Goal: Task Accomplishment & Management: Use online tool/utility

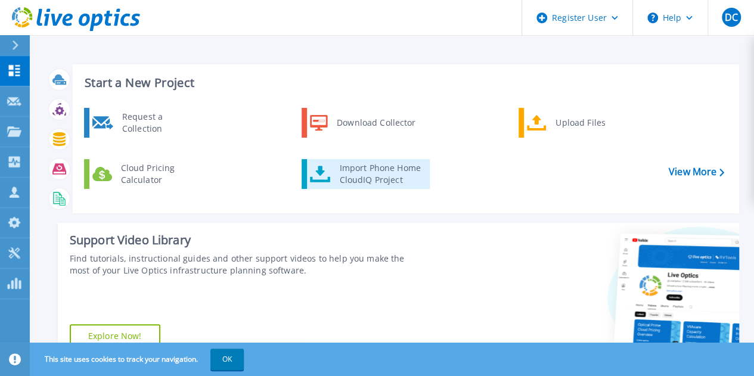
click at [321, 165] on link "Import Phone Home CloudIQ Project" at bounding box center [366, 174] width 128 height 30
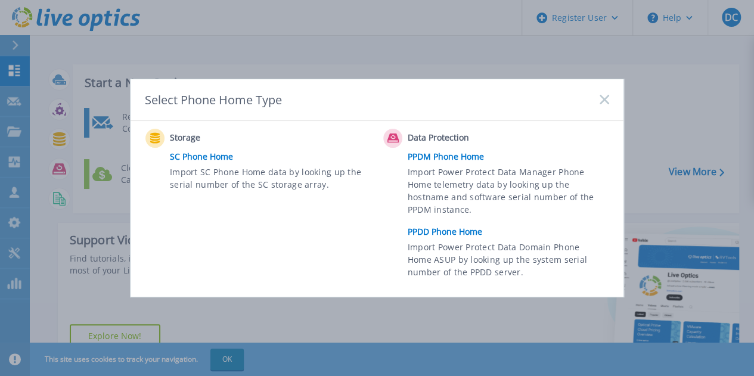
click at [436, 157] on link "PPDM Phone Home" at bounding box center [512, 157] width 208 height 18
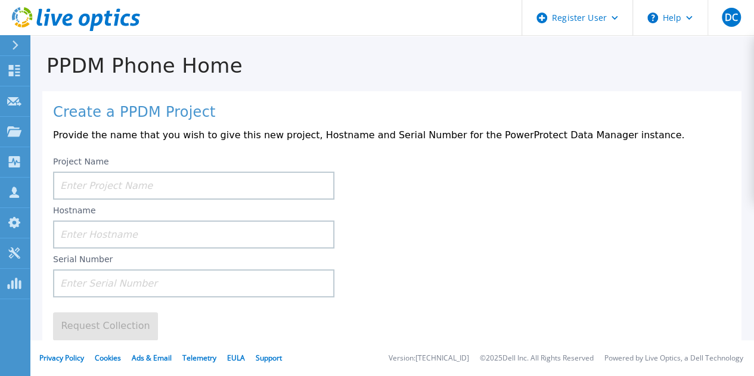
click at [118, 185] on input at bounding box center [193, 186] width 281 height 28
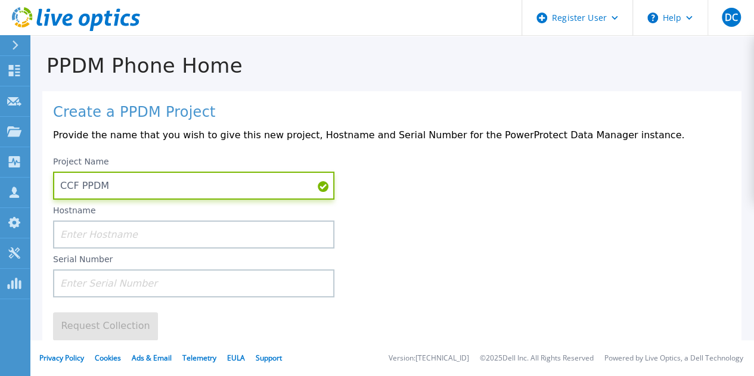
type input "CCF PPDM"
click at [114, 237] on input at bounding box center [193, 235] width 281 height 28
paste input "DC-ppdm-01"
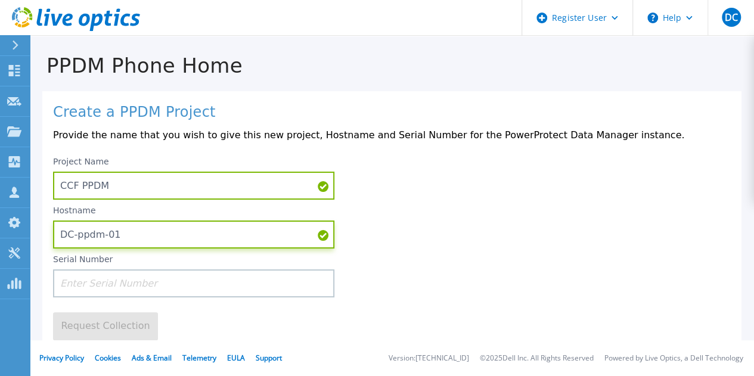
type input "DC-ppdm-01"
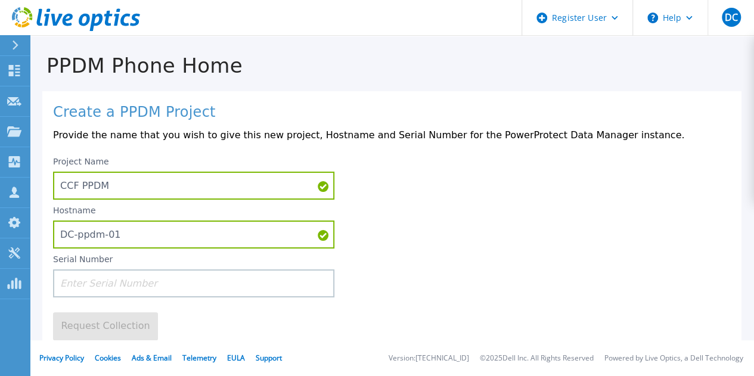
click at [86, 286] on input at bounding box center [193, 284] width 281 height 28
click at [144, 292] on input at bounding box center [193, 284] width 281 height 28
paste input "ELMPPD0722JYDJ"
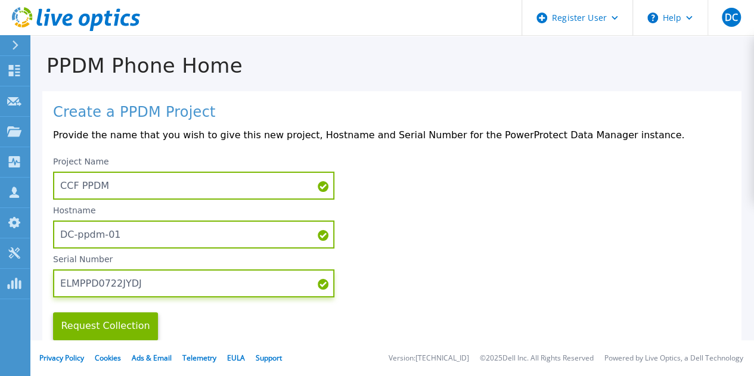
type input "ELMPPD0722JYDJ"
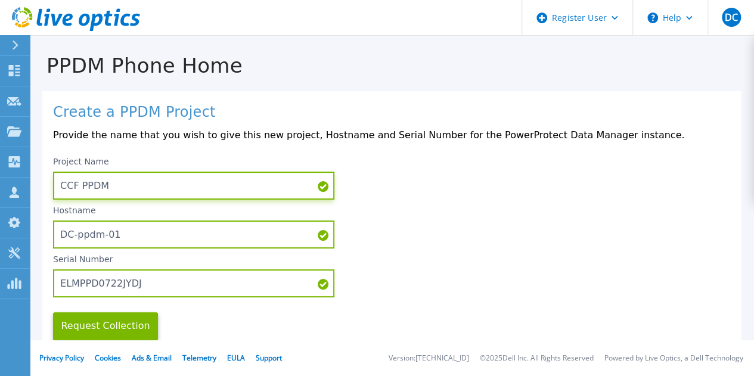
click at [153, 187] on input "CCF PPDM" at bounding box center [193, 186] width 281 height 28
type input "CCF PPDM-01"
click at [97, 329] on button "Request Collection" at bounding box center [105, 327] width 105 height 28
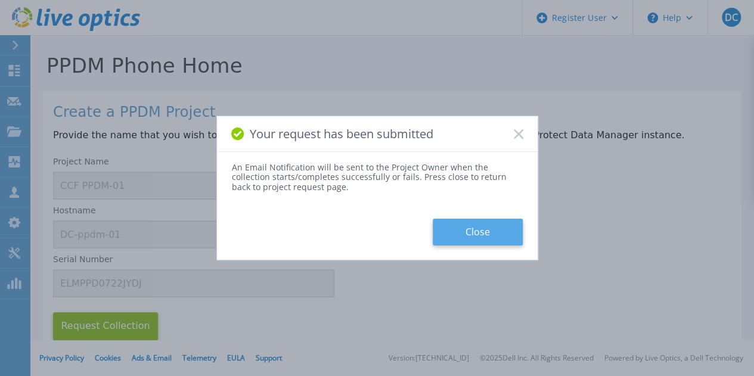
click at [462, 233] on button "Close" at bounding box center [478, 232] width 90 height 27
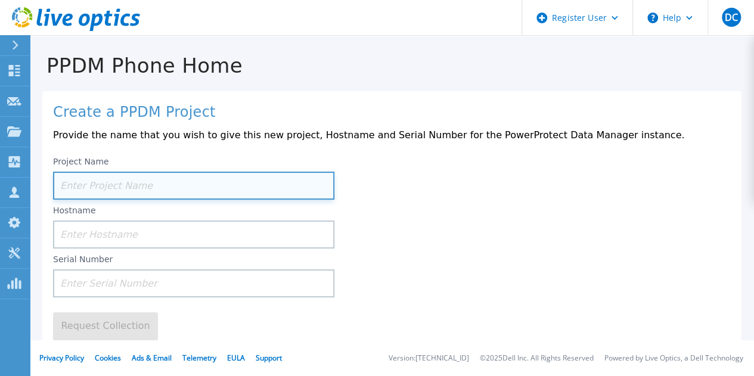
click at [127, 185] on input at bounding box center [193, 186] width 281 height 28
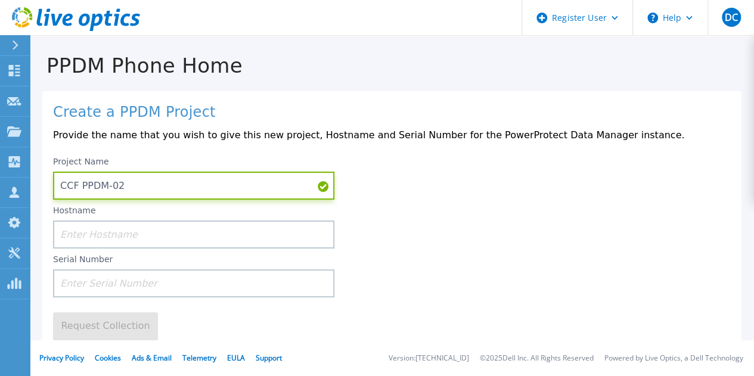
type input "CCF PPDM-02"
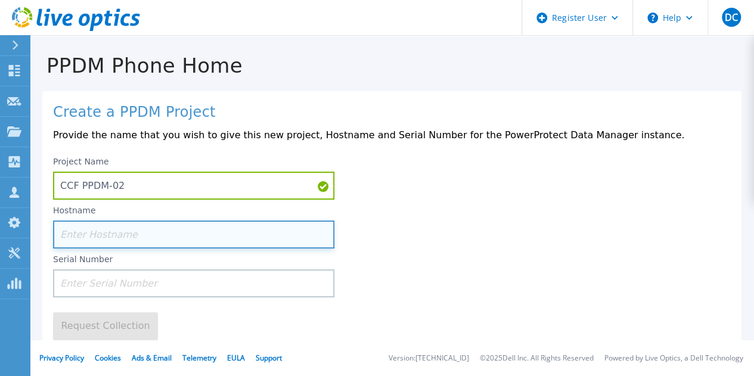
click at [147, 232] on input at bounding box center [193, 235] width 281 height 28
paste input "DC-ppdm-02"
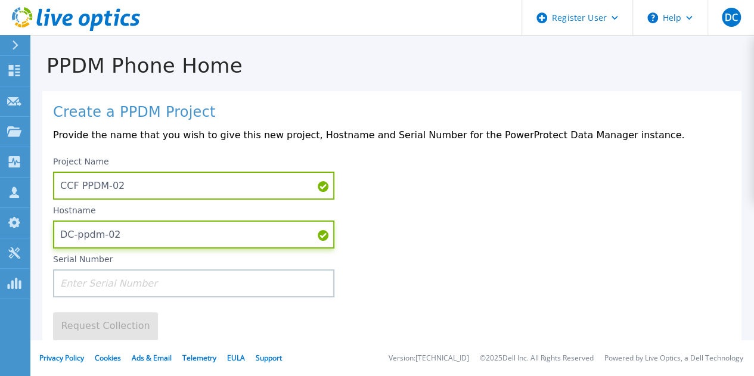
type input "DC-ppdm-02"
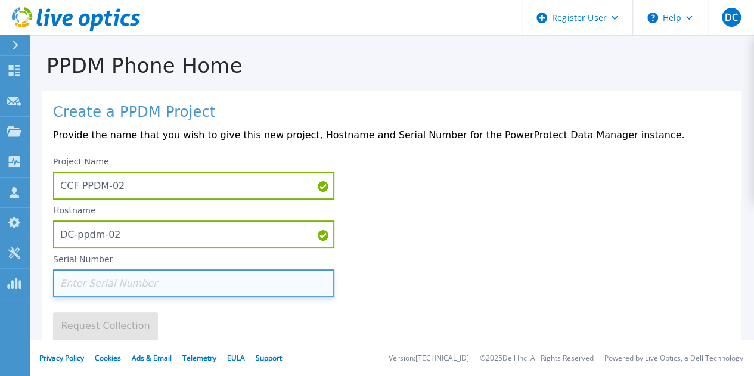
drag, startPoint x: 115, startPoint y: 278, endPoint x: 120, endPoint y: 289, distance: 12.3
click at [118, 289] on input at bounding box center [193, 284] width 281 height 28
paste input "ELMPPD0722F3Z4"
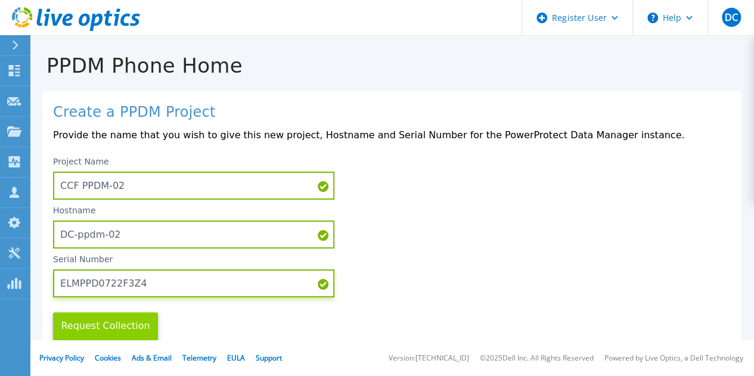
type input "ELMPPD0722F3Z4"
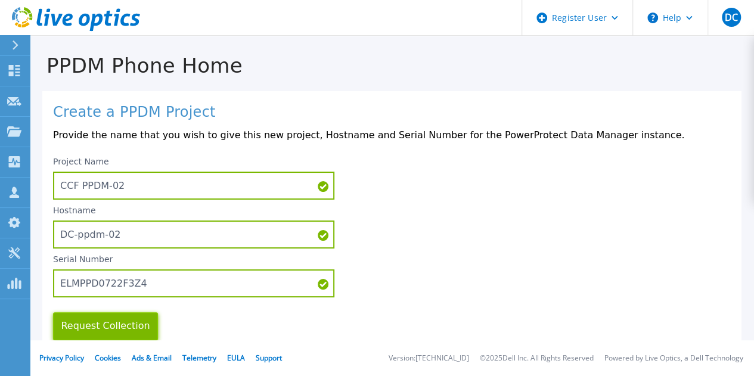
click at [106, 323] on button "Request Collection" at bounding box center [105, 327] width 105 height 28
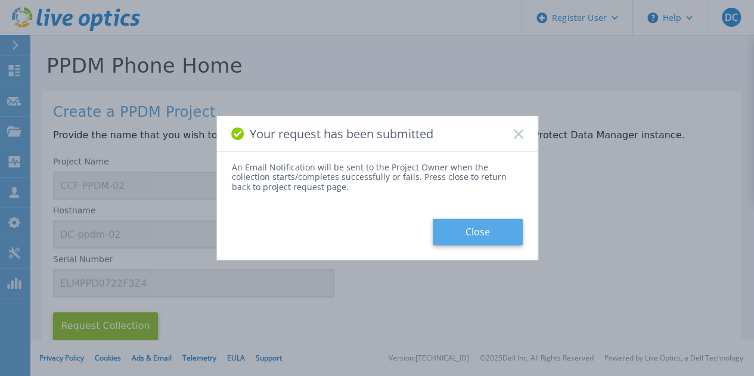
click at [478, 242] on button "Close" at bounding box center [478, 232] width 90 height 27
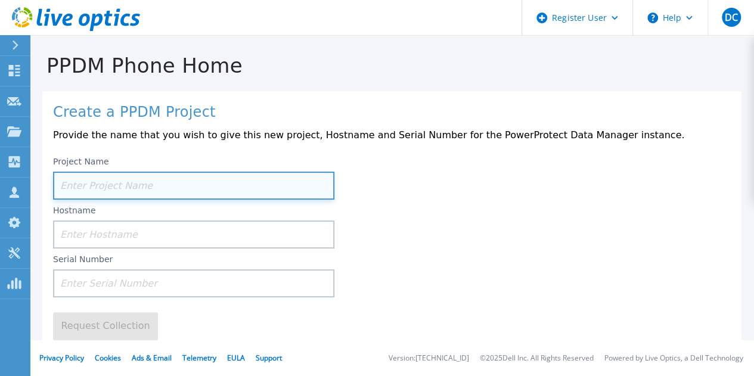
click at [129, 184] on input at bounding box center [193, 186] width 281 height 28
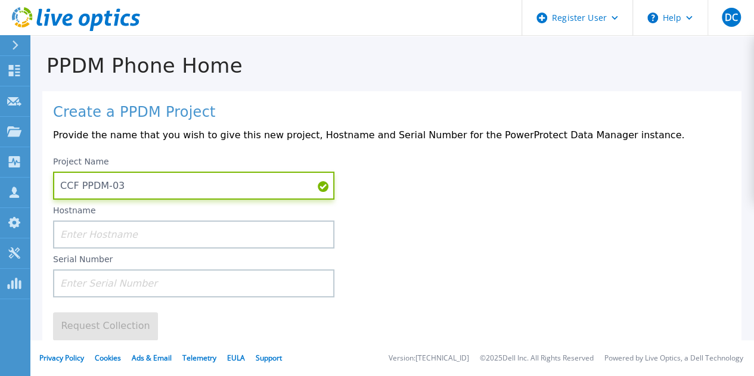
type input "CCF PPDM-03"
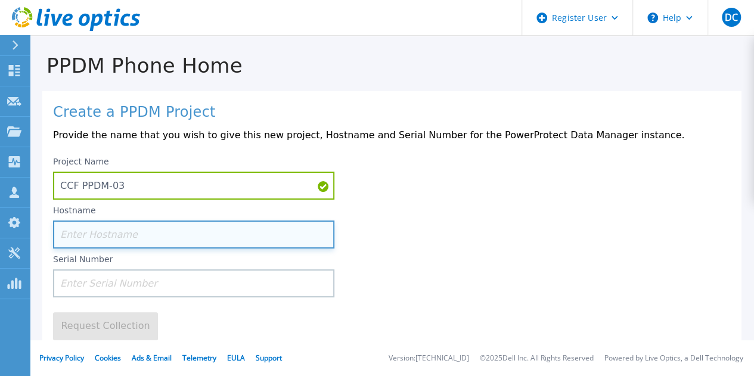
paste input "Dc-ppdm-03"
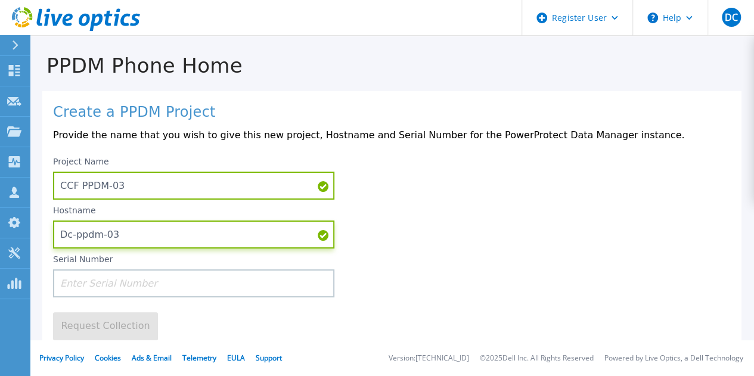
type input "Dc-ppdm-03"
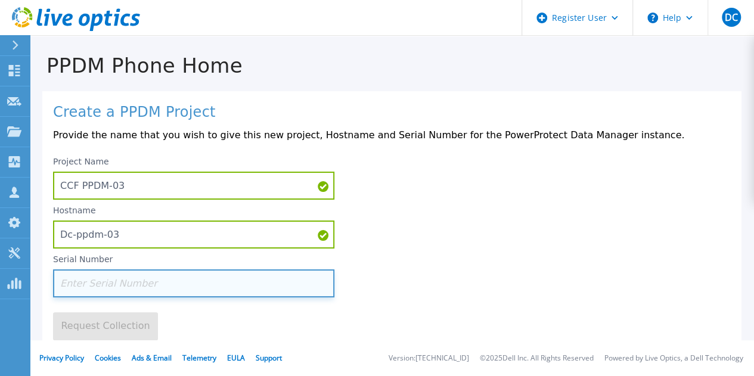
click at [137, 289] on input at bounding box center [193, 284] width 281 height 28
paste input "ELMPPD0323SSV2"
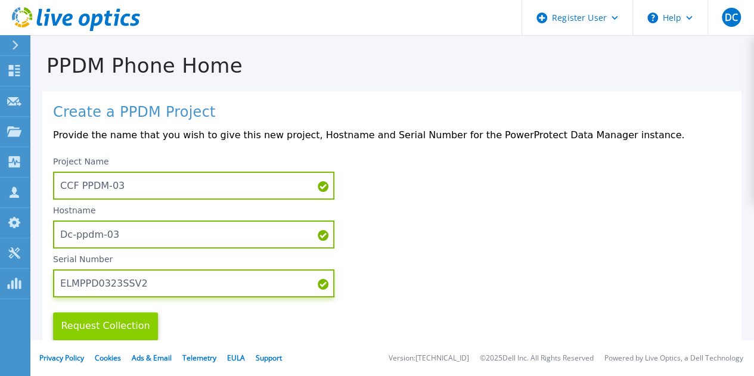
type input "ELMPPD0323SSV2"
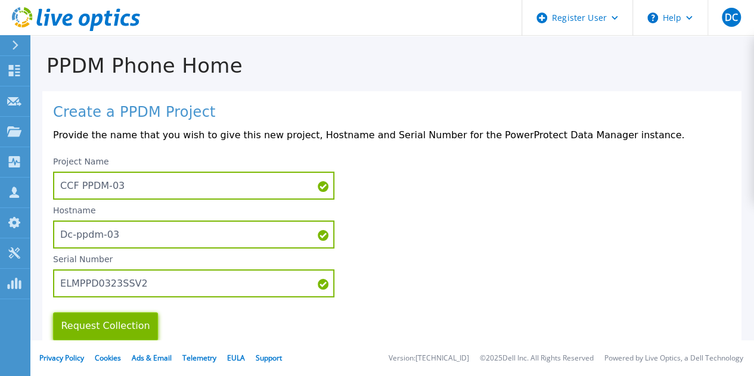
click at [126, 327] on button "Request Collection" at bounding box center [105, 327] width 105 height 28
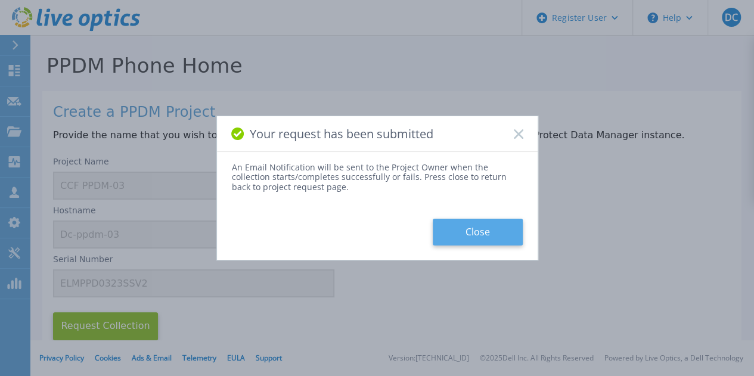
click at [481, 221] on button "Close" at bounding box center [478, 232] width 90 height 27
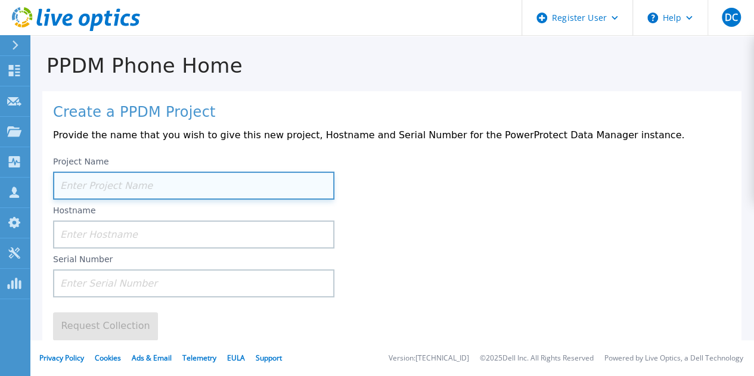
click at [118, 183] on input at bounding box center [193, 186] width 281 height 28
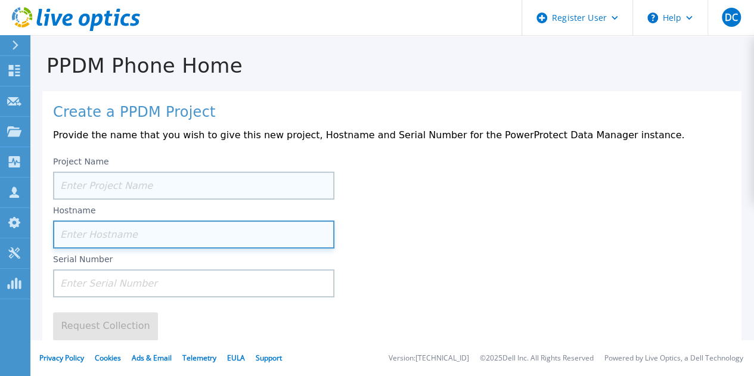
paste input "Edc-ppdm-02"
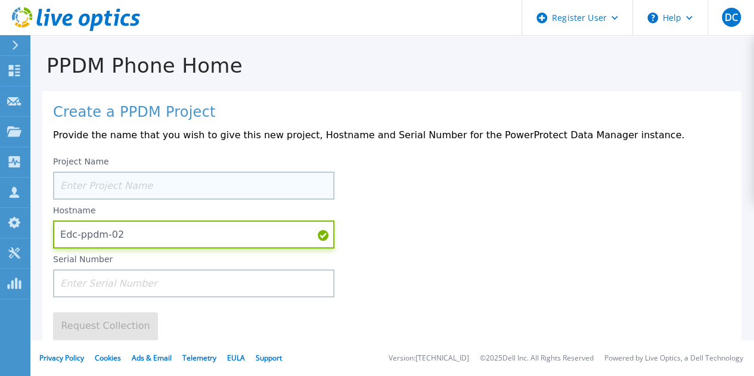
type input "Edc-ppdm-02"
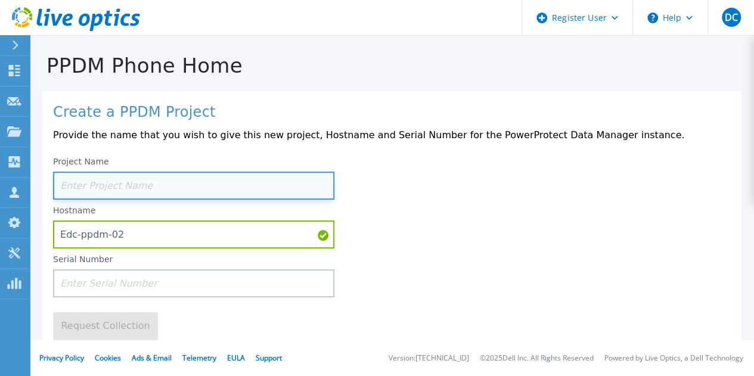
click at [94, 185] on input at bounding box center [193, 186] width 281 height 28
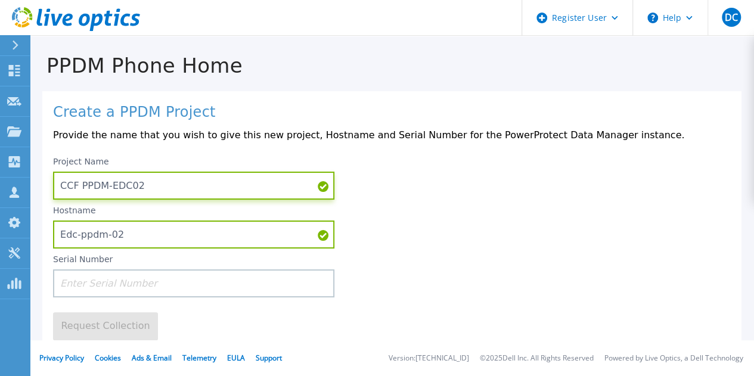
type input "CCF PPDM-EDC02"
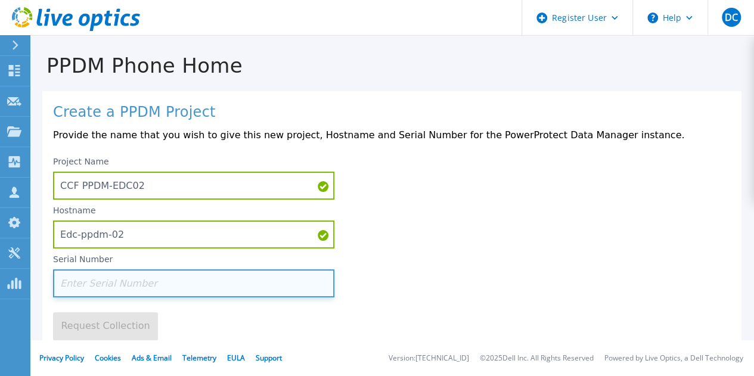
click at [135, 295] on input at bounding box center [193, 284] width 281 height 28
paste input "ELMPPD1123DZRZ"
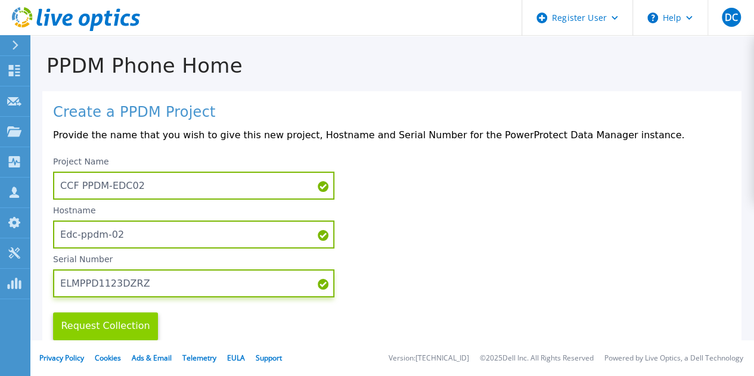
type input "ELMPPD1123DZRZ"
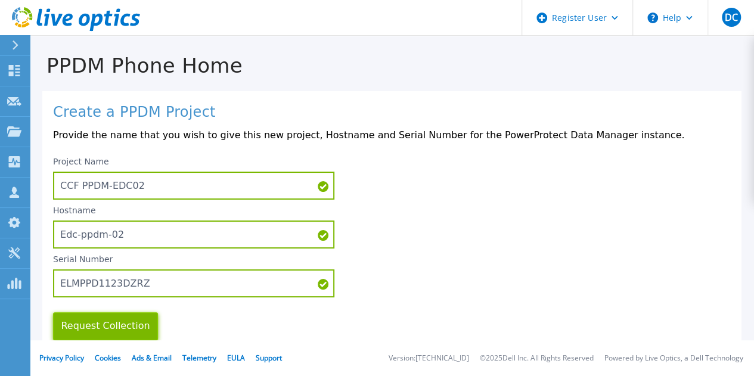
click at [101, 324] on button "Request Collection" at bounding box center [105, 327] width 105 height 28
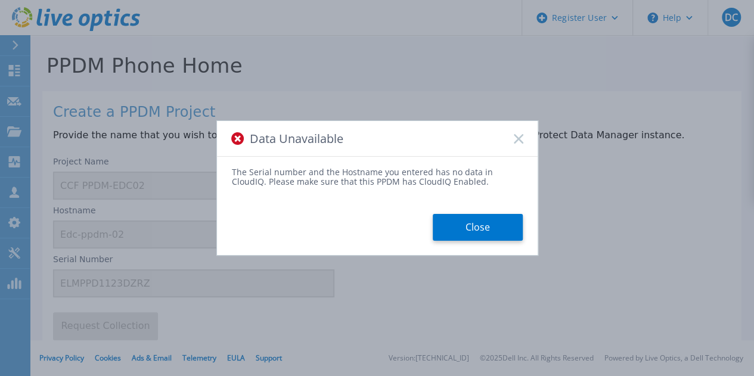
click at [474, 224] on button "Close" at bounding box center [478, 227] width 90 height 27
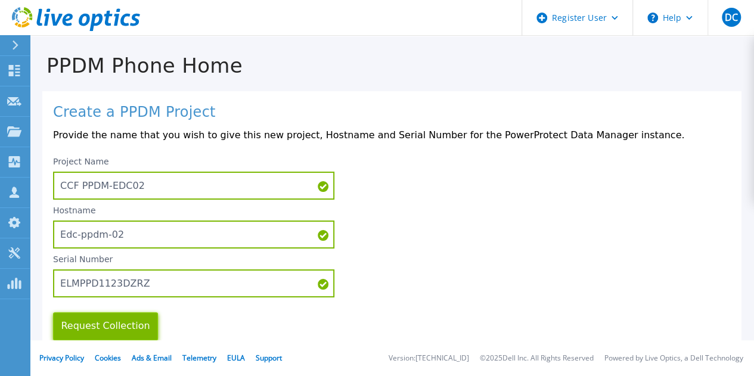
click at [117, 329] on button "Request Collection" at bounding box center [105, 327] width 105 height 28
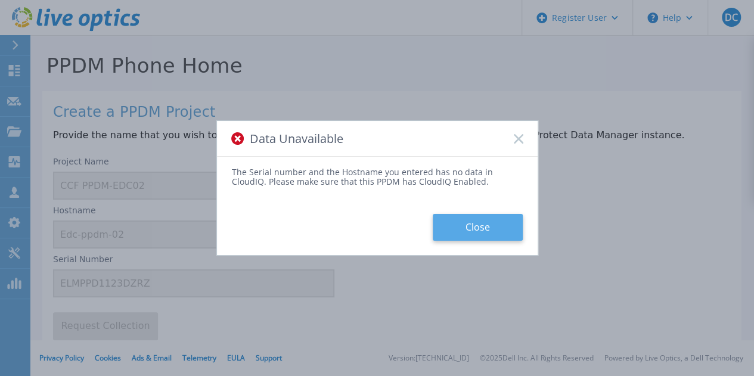
click at [480, 227] on button "Close" at bounding box center [478, 227] width 90 height 27
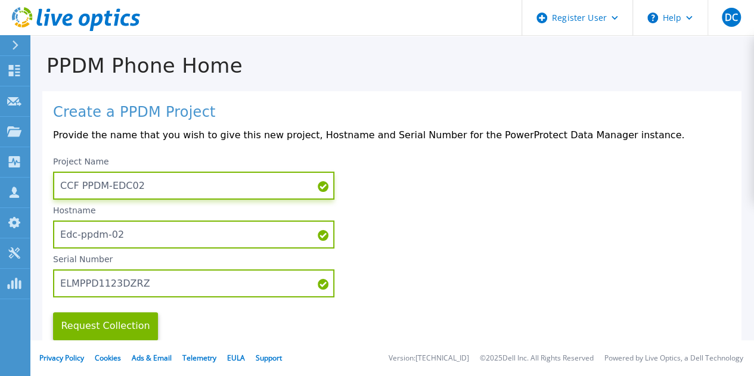
click at [181, 188] on input "CCF PPDM-EDC02" at bounding box center [193, 186] width 281 height 28
type input "CCF PPDM-EDC01"
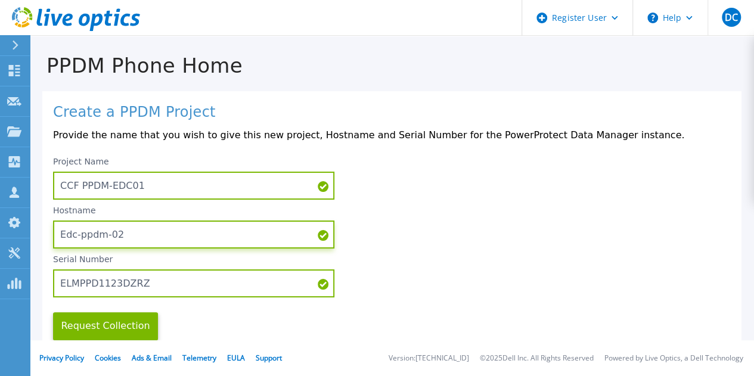
click at [138, 236] on input "Edc-ppdm-02" at bounding box center [193, 235] width 281 height 28
type input "Edc-ppdm-01"
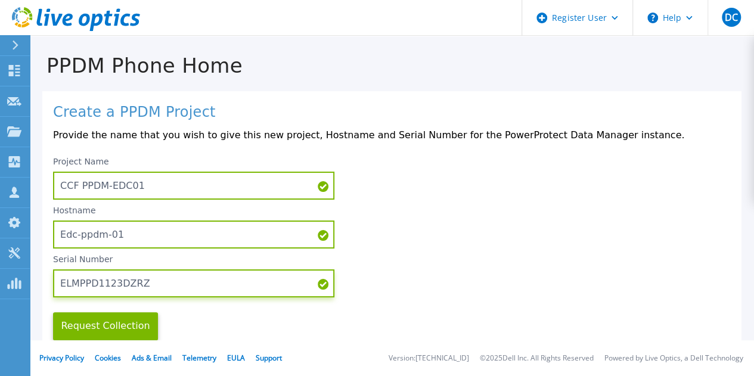
paste input "4MBVN"
type input "ELMPPD1124MBVN"
click at [95, 329] on button "Request Collection" at bounding box center [105, 327] width 105 height 28
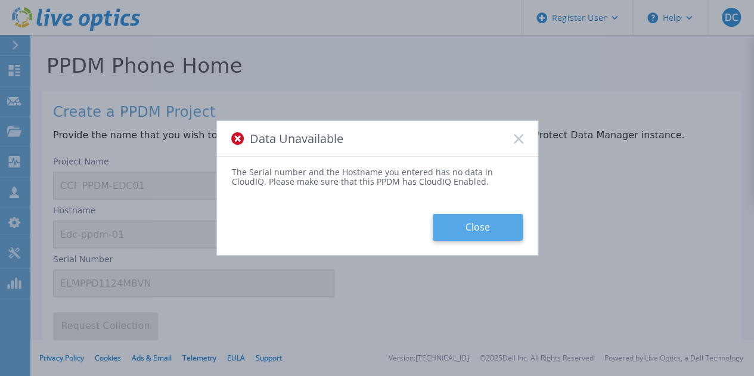
click at [506, 237] on button "Close" at bounding box center [478, 227] width 90 height 27
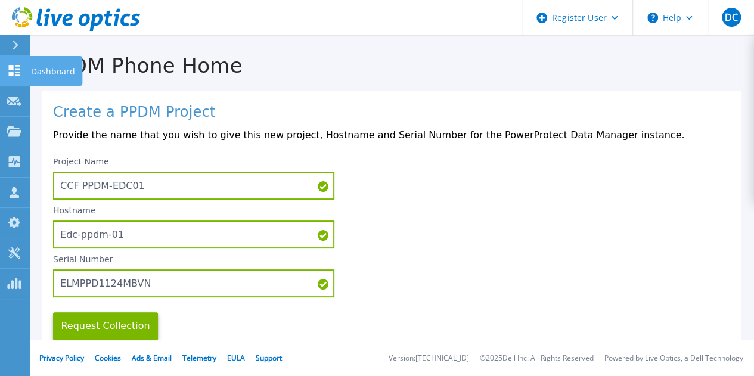
click at [57, 69] on p "Dashboard" at bounding box center [53, 71] width 44 height 31
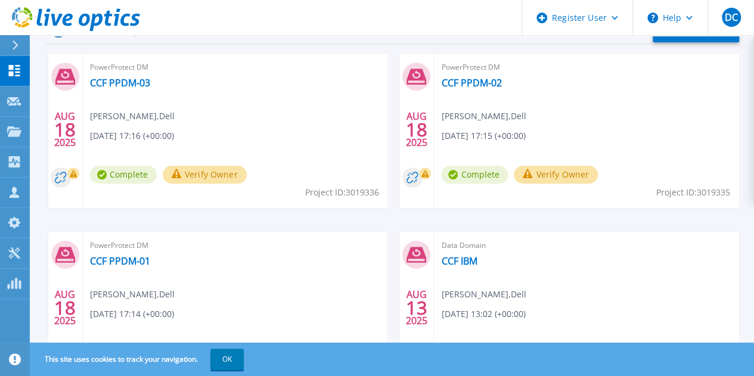
scroll to position [367, 0]
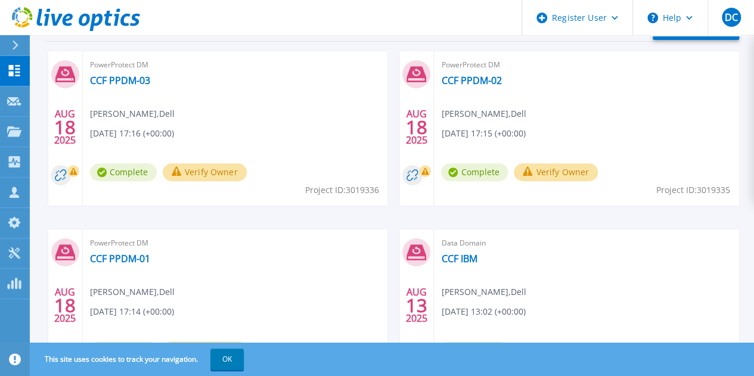
click at [247, 173] on button "Verify Owner" at bounding box center [205, 172] width 84 height 18
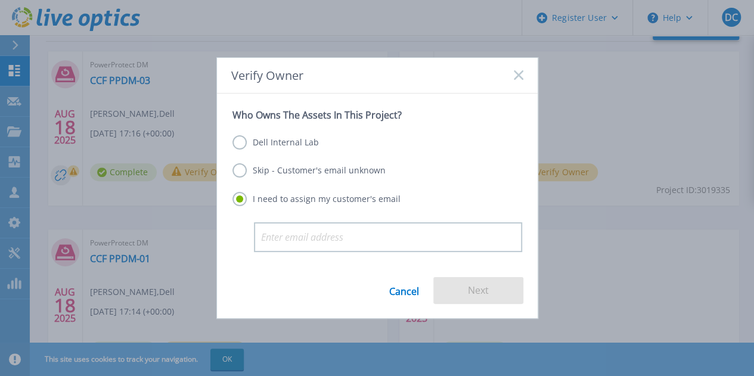
click at [252, 133] on div "Dell Internal Lab Skip - Customer's email unknown I need to assign my customer'…" at bounding box center [378, 171] width 290 height 101
click at [247, 144] on label "Dell Internal Lab" at bounding box center [276, 142] width 86 height 14
click at [0, 0] on input "Dell Internal Lab" at bounding box center [0, 0] width 0 height 0
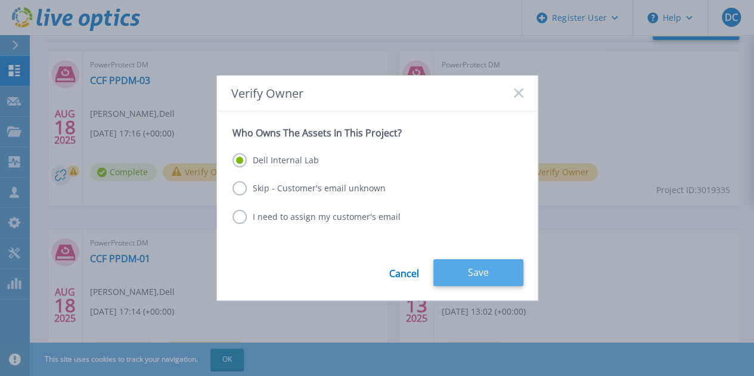
click at [491, 262] on button "Save" at bounding box center [479, 272] width 90 height 27
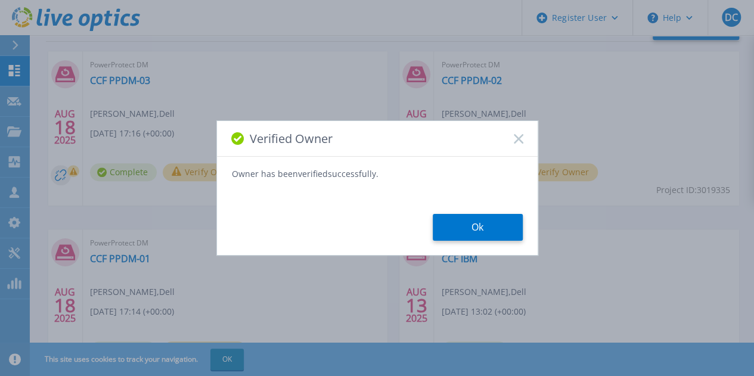
click at [485, 226] on button "Ok" at bounding box center [478, 227] width 90 height 27
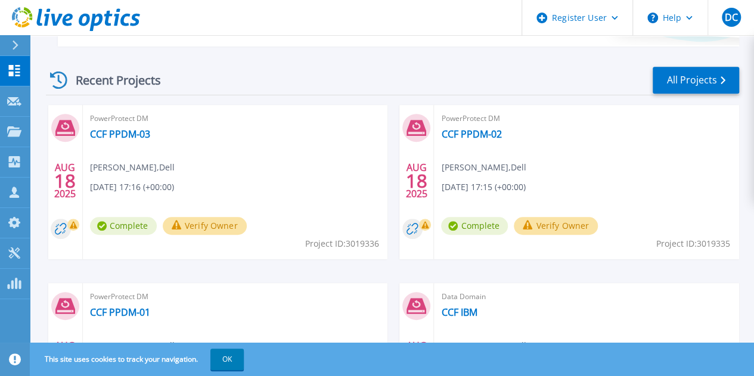
scroll to position [349, 0]
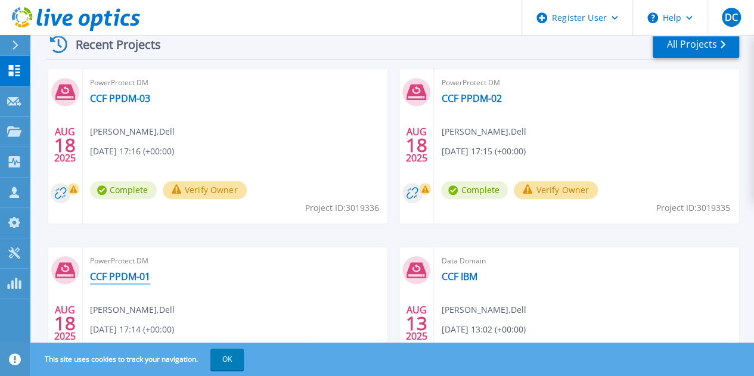
click at [150, 271] on link "CCF PPDM-01" at bounding box center [120, 277] width 60 height 12
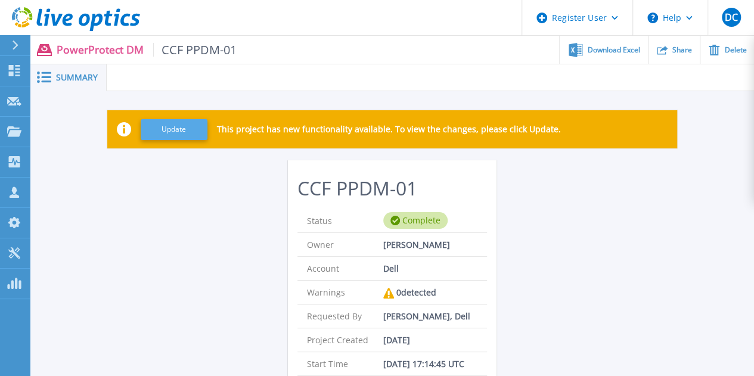
click at [167, 129] on button "Update" at bounding box center [174, 129] width 67 height 21
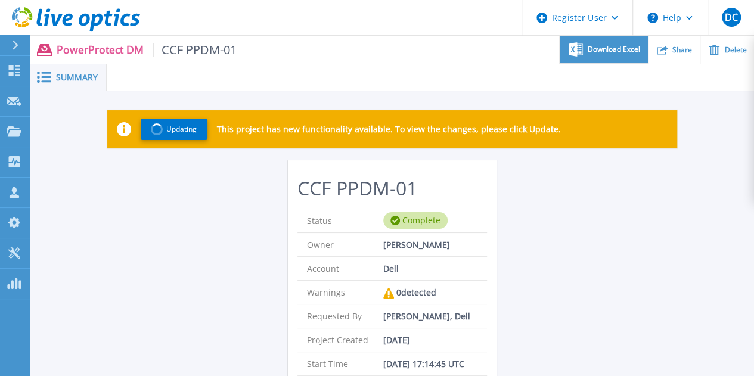
click at [598, 48] on span "Download Excel" at bounding box center [614, 49] width 52 height 7
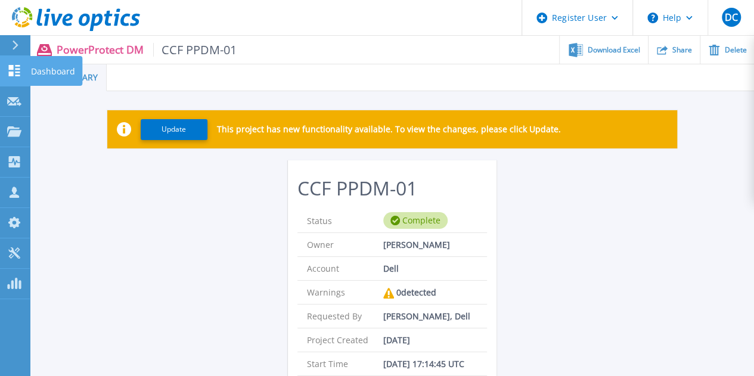
click at [62, 69] on p "Dashboard" at bounding box center [53, 71] width 44 height 31
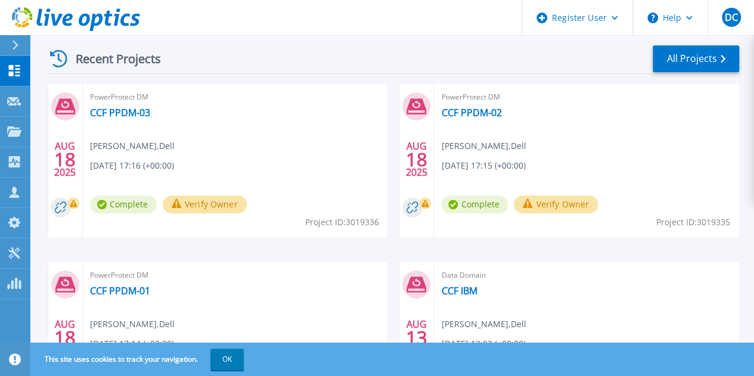
scroll to position [353, 0]
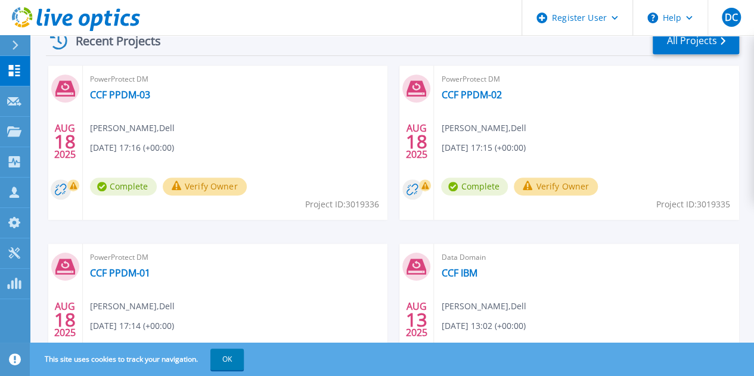
click at [247, 187] on button "Verify Owner" at bounding box center [205, 187] width 84 height 18
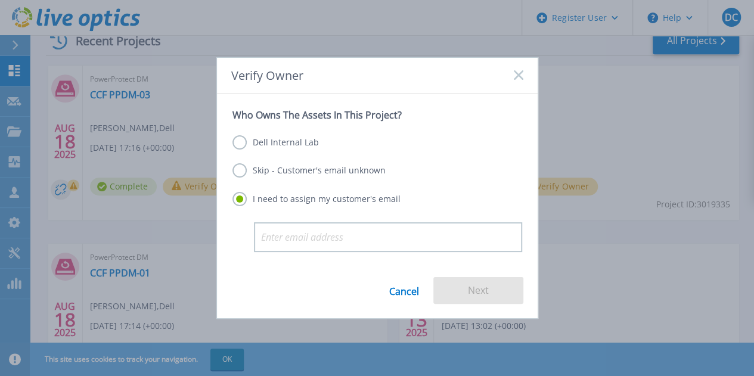
click at [267, 138] on label "Dell Internal Lab" at bounding box center [276, 142] width 86 height 14
click at [0, 0] on input "Dell Internal Lab" at bounding box center [0, 0] width 0 height 0
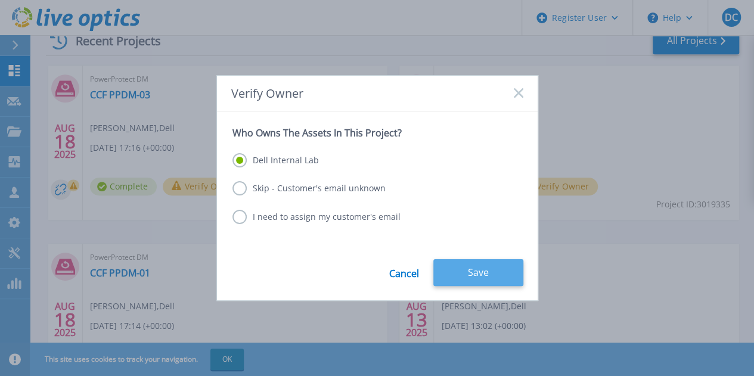
click at [479, 267] on button "Save" at bounding box center [479, 272] width 90 height 27
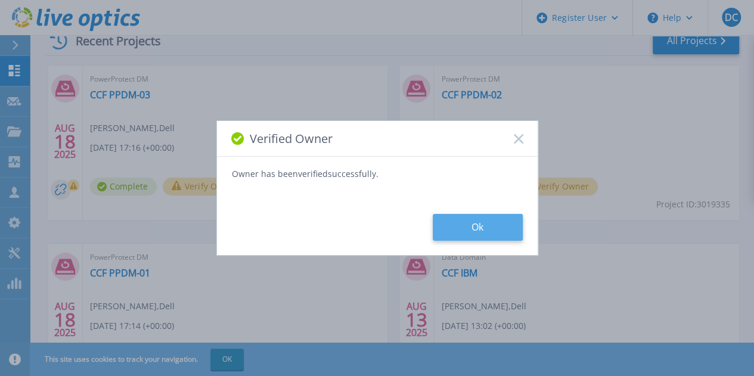
click at [476, 231] on button "Ok" at bounding box center [478, 227] width 90 height 27
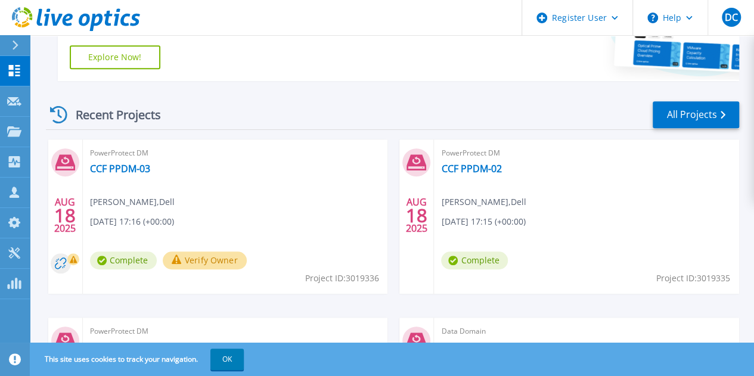
scroll to position [310, 0]
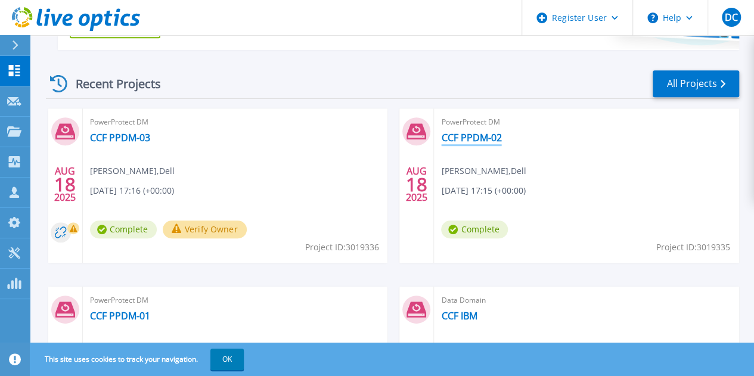
click at [441, 137] on link "CCF PPDM-02" at bounding box center [471, 138] width 60 height 12
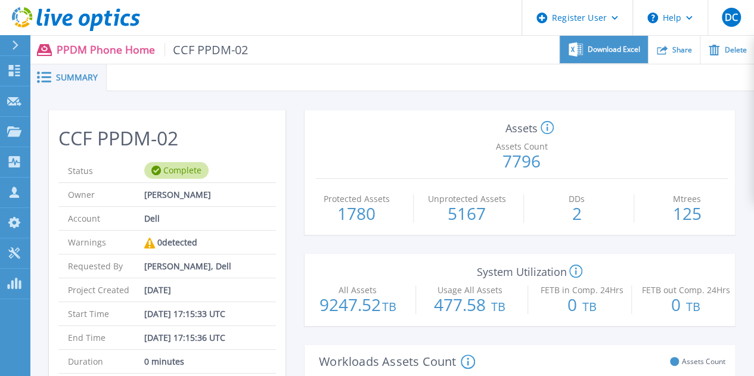
click at [615, 48] on span "Download Excel" at bounding box center [614, 49] width 52 height 7
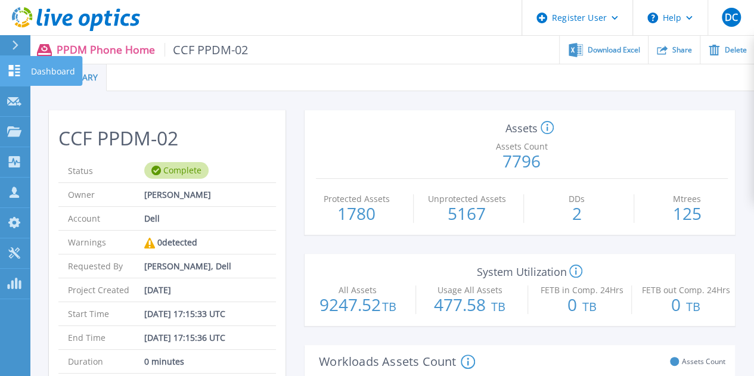
click at [54, 73] on p "Dashboard" at bounding box center [53, 71] width 44 height 31
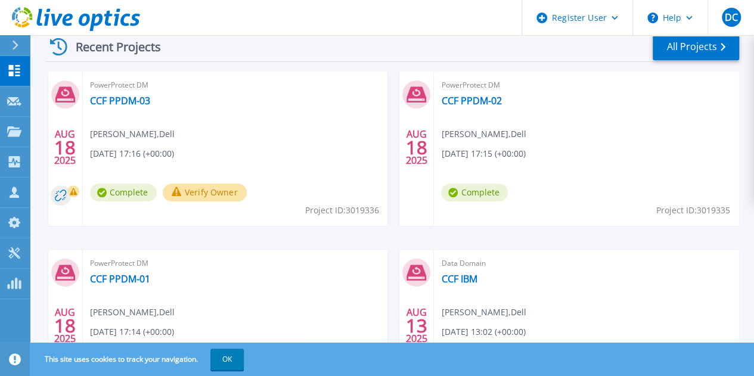
scroll to position [364, 0]
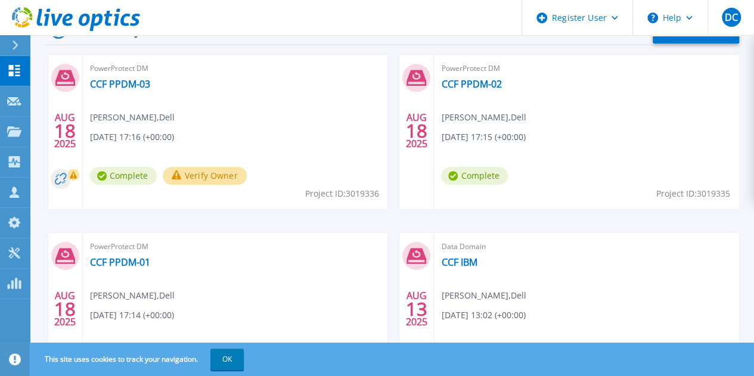
click at [207, 177] on button "Verify Owner" at bounding box center [205, 176] width 84 height 18
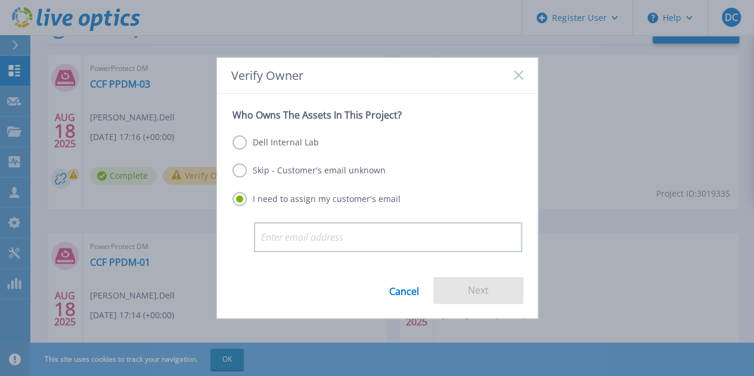
click at [264, 147] on label "Dell Internal Lab" at bounding box center [276, 142] width 86 height 14
click at [0, 0] on input "Dell Internal Lab" at bounding box center [0, 0] width 0 height 0
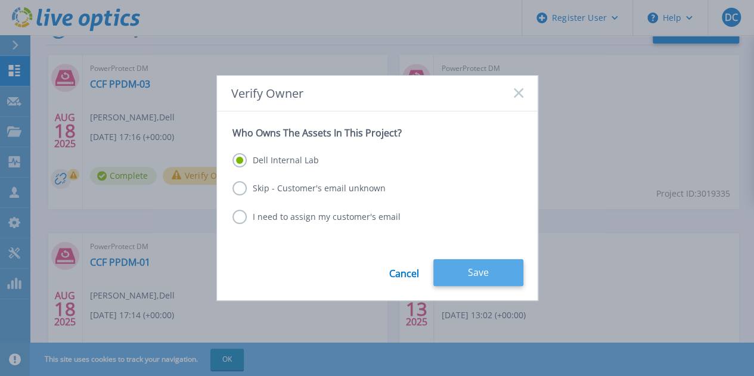
click at [493, 279] on button "Save" at bounding box center [479, 272] width 90 height 27
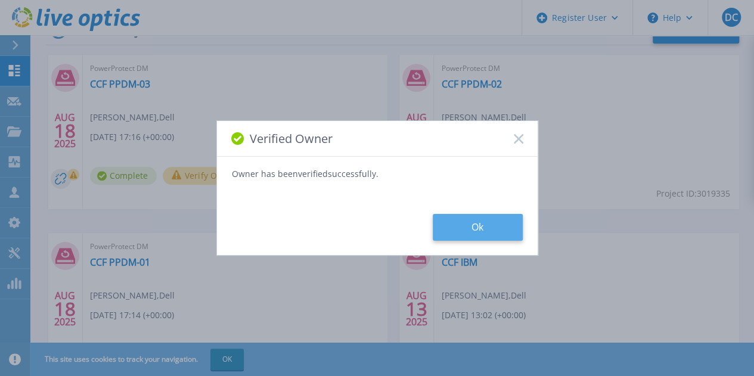
click at [485, 228] on button "Ok" at bounding box center [478, 227] width 90 height 27
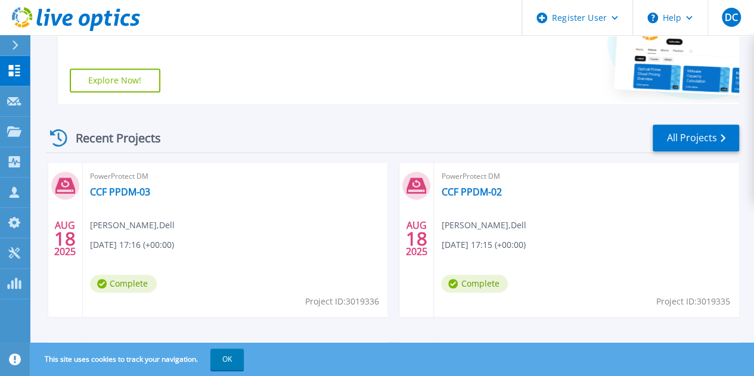
scroll to position [295, 0]
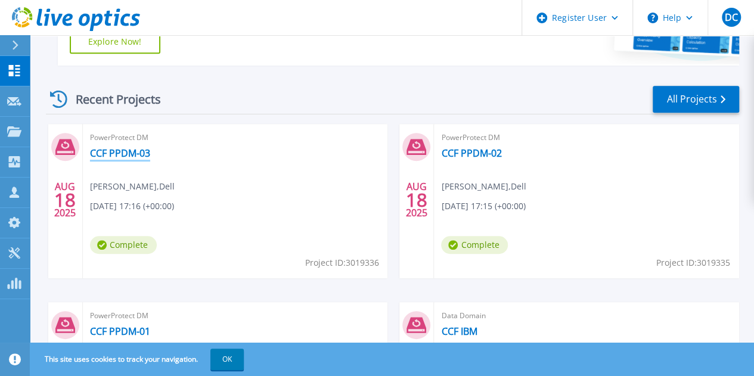
click at [138, 157] on link "CCF PPDM-03" at bounding box center [120, 153] width 60 height 12
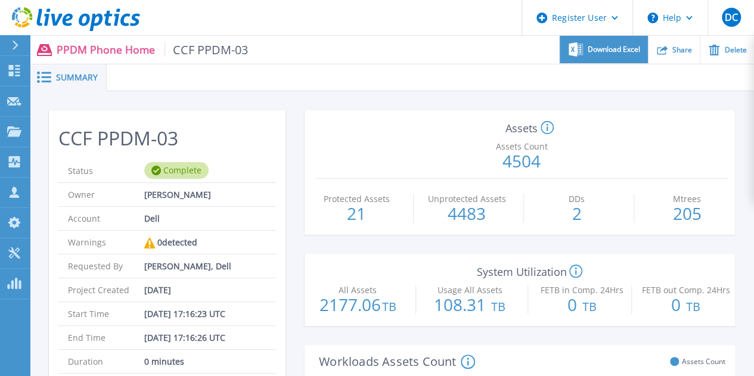
click at [583, 52] on icon at bounding box center [576, 49] width 14 height 14
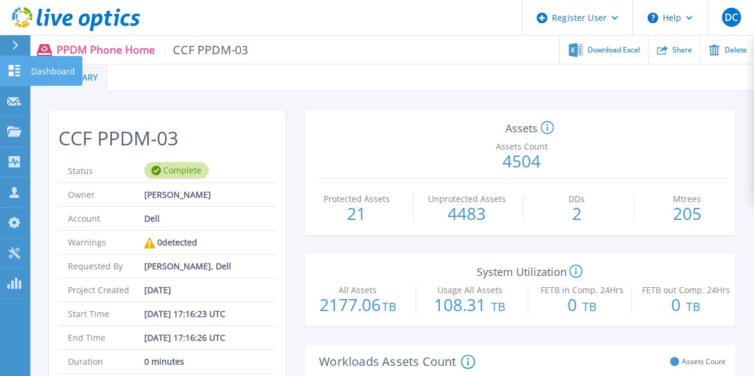
click at [41, 70] on p "Dashboard" at bounding box center [53, 71] width 44 height 31
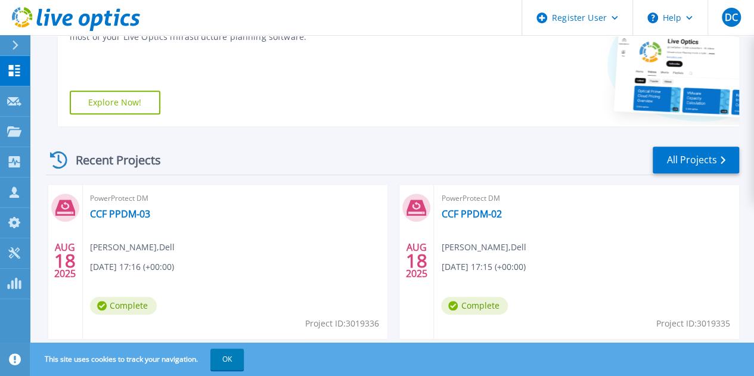
scroll to position [237, 0]
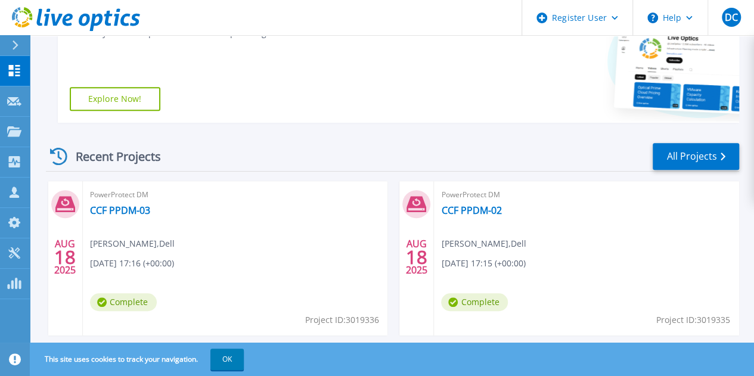
click at [235, 363] on button "OK" at bounding box center [227, 359] width 33 height 21
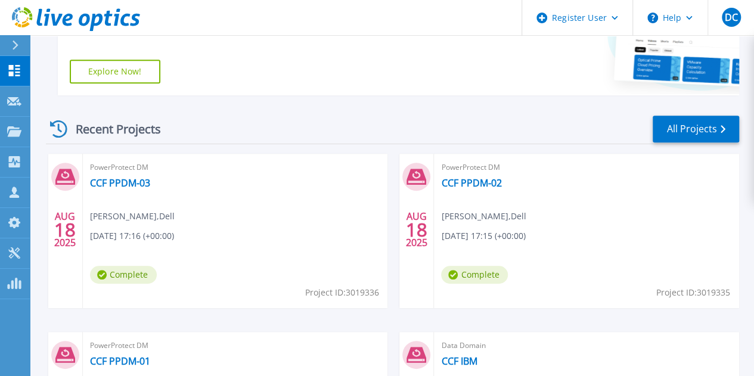
scroll to position [0, 0]
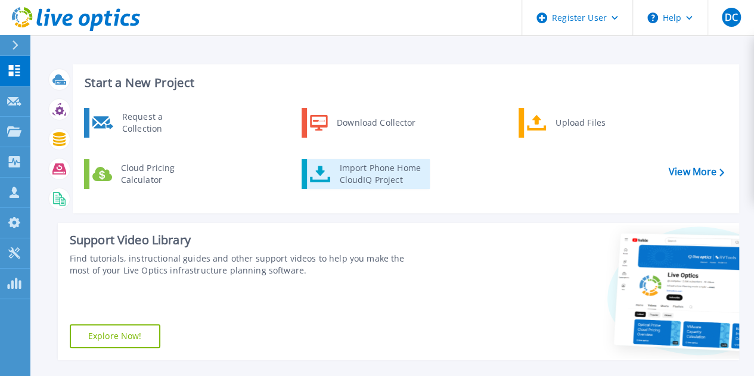
click at [373, 173] on div "Import Phone Home CloudIQ Project" at bounding box center [379, 174] width 93 height 24
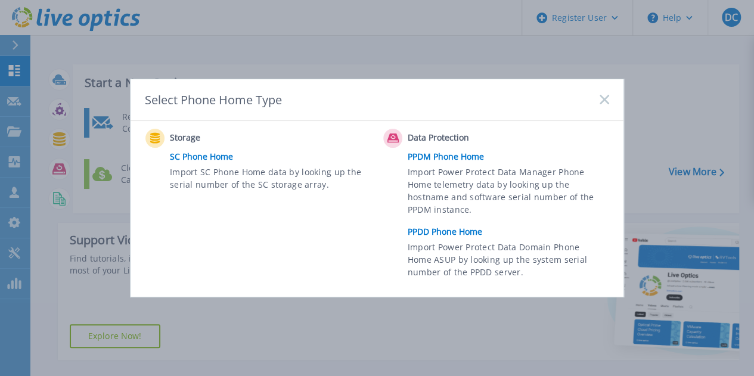
click at [439, 233] on link "PPDD Phone Home" at bounding box center [512, 232] width 208 height 18
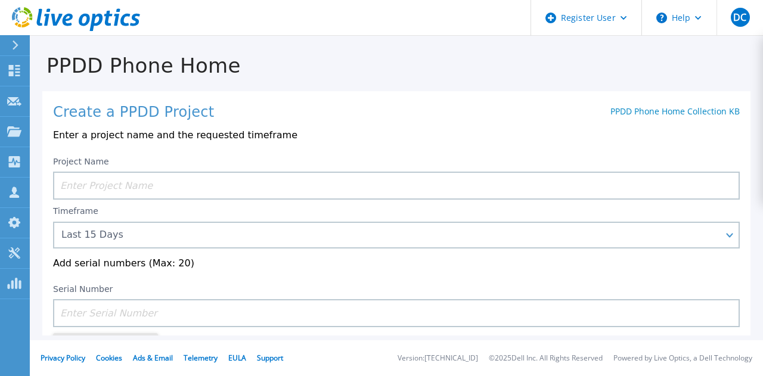
click at [226, 178] on input at bounding box center [396, 186] width 687 height 28
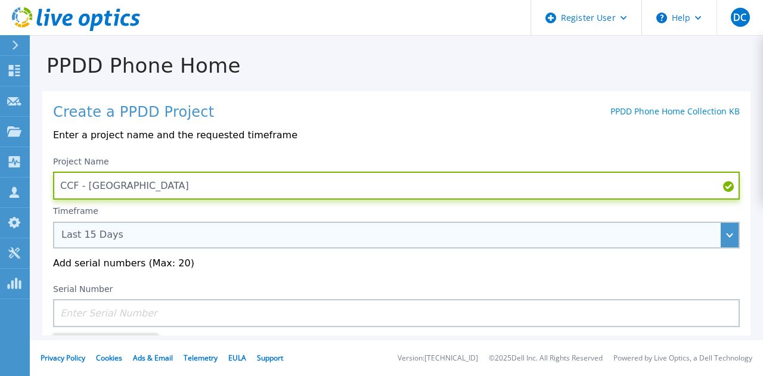
type input "CCF - [GEOGRAPHIC_DATA]"
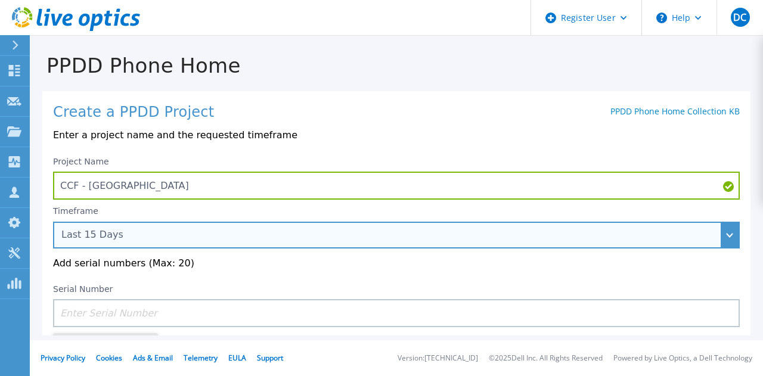
click at [185, 237] on div "Last 15 Days" at bounding box center [389, 235] width 657 height 11
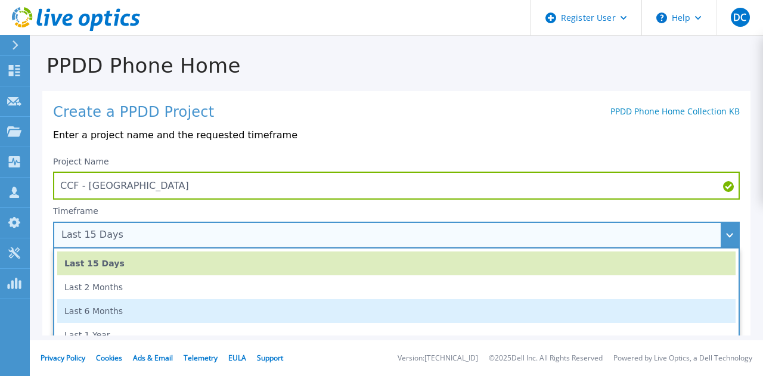
click at [113, 311] on li "Last 6 Months" at bounding box center [396, 311] width 679 height 24
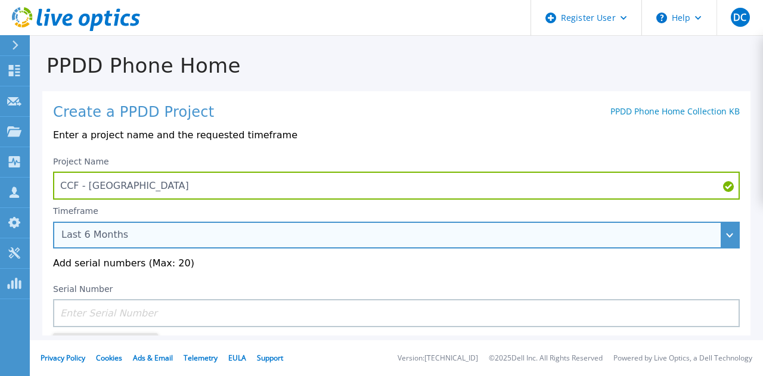
click at [141, 236] on div "Last 6 Months" at bounding box center [389, 235] width 657 height 11
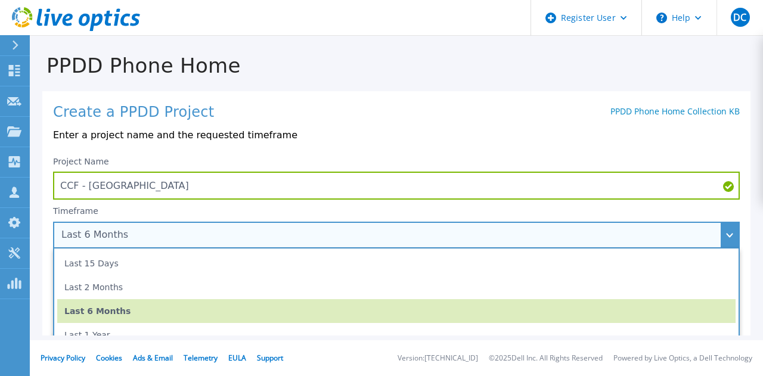
click at [138, 320] on li "Last 6 Months" at bounding box center [396, 311] width 679 height 24
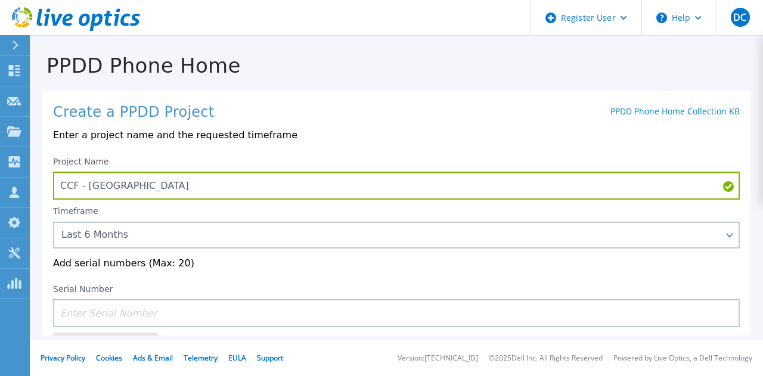
click at [135, 325] on input at bounding box center [396, 313] width 687 height 28
paste input "APX00224006106"
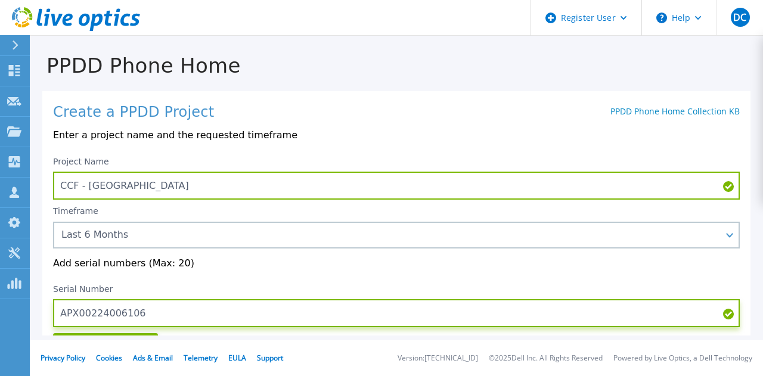
scroll to position [64, 0]
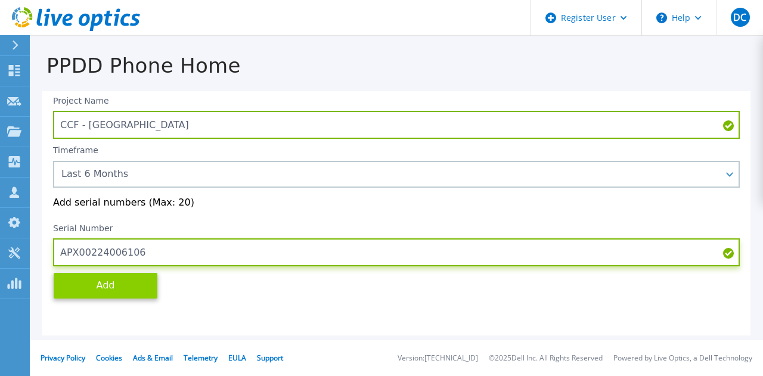
type input "APX00224006106"
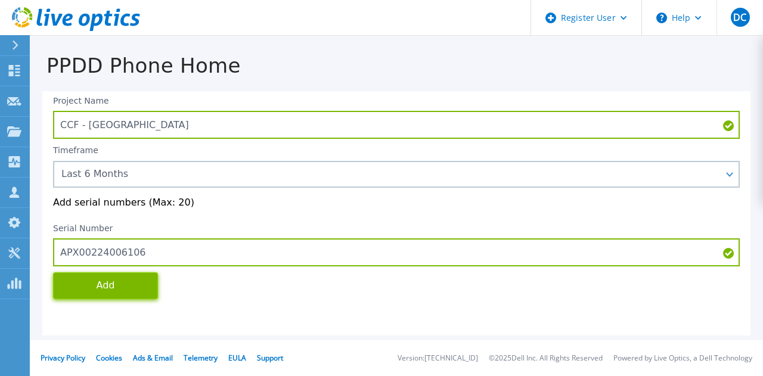
click at [104, 292] on button "Add" at bounding box center [105, 286] width 105 height 27
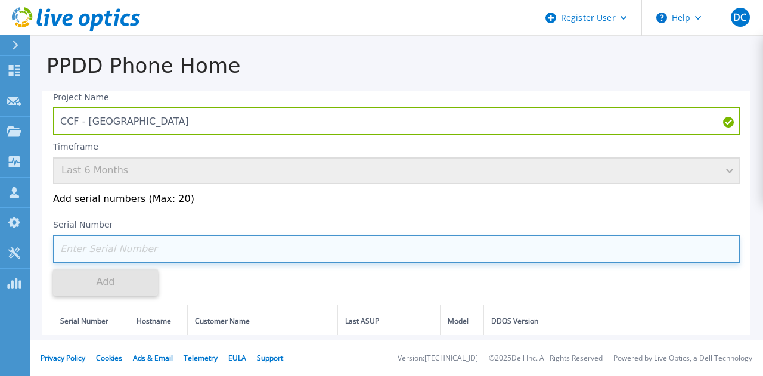
click at [155, 253] on input at bounding box center [396, 249] width 687 height 28
paste input "APX00224006107"
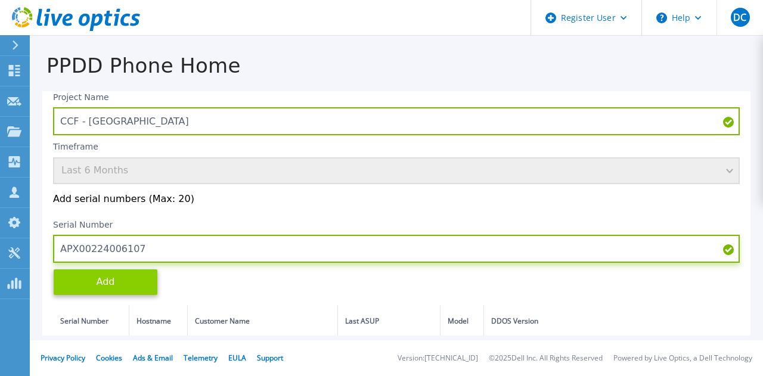
type input "APX00224006107"
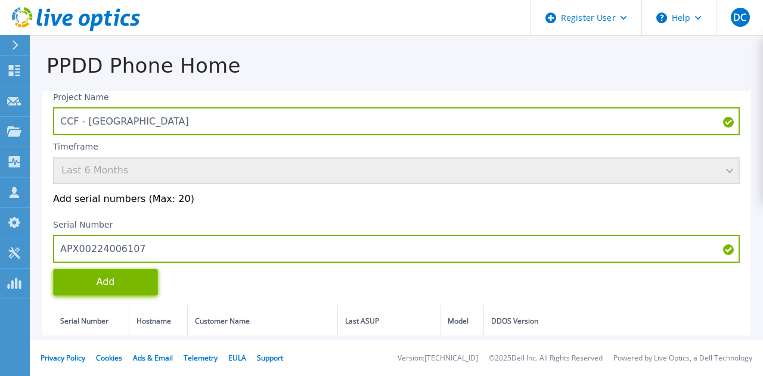
click at [111, 286] on button "Add" at bounding box center [105, 282] width 105 height 27
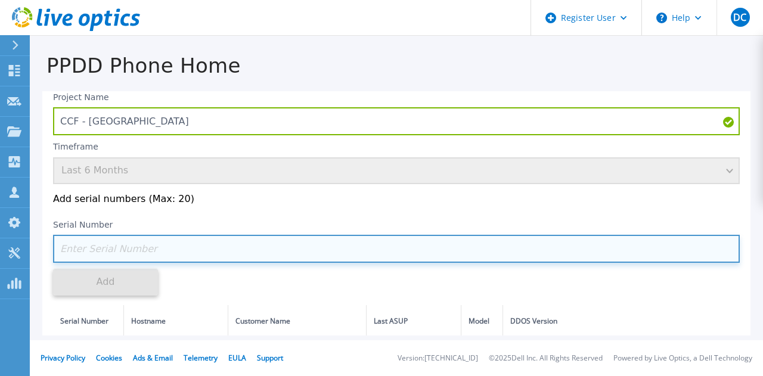
click at [144, 249] on input at bounding box center [396, 249] width 687 height 28
paste input "APX00224006105"
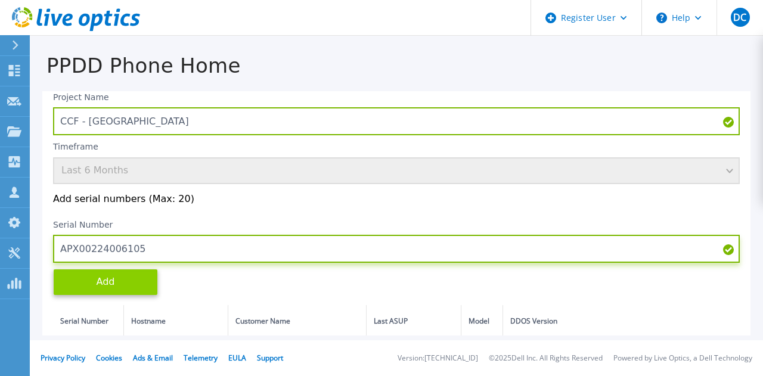
type input "APX00224006105"
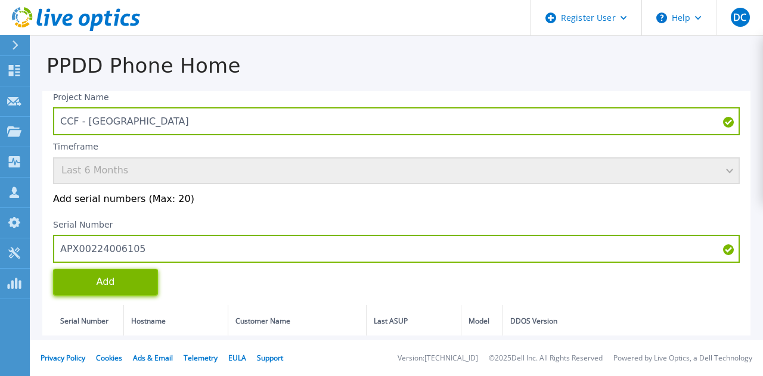
click at [108, 273] on button "Add" at bounding box center [105, 282] width 105 height 27
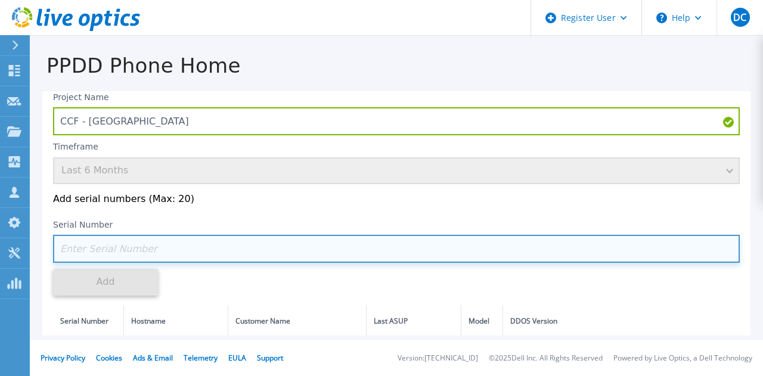
click at [143, 247] on input at bounding box center [396, 249] width 687 height 28
paste input "APM00214221210"
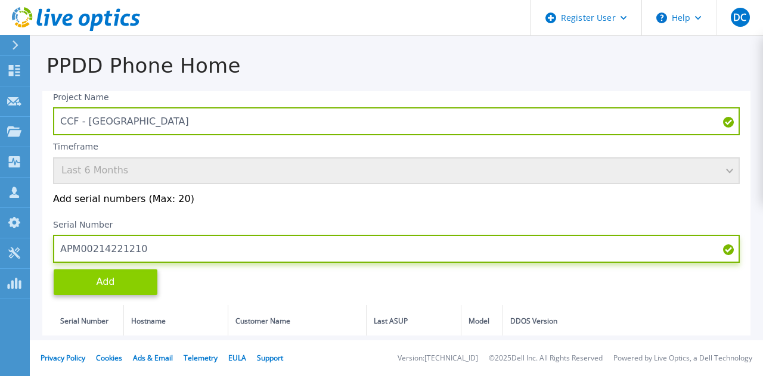
type input "APM00214221210"
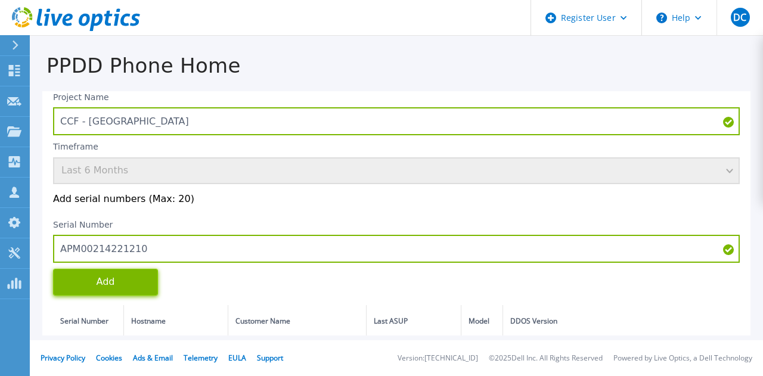
click at [119, 277] on button "Add" at bounding box center [105, 282] width 105 height 27
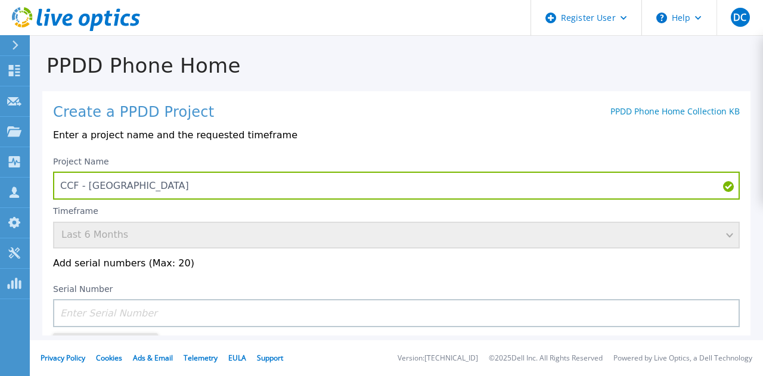
scroll to position [85, 0]
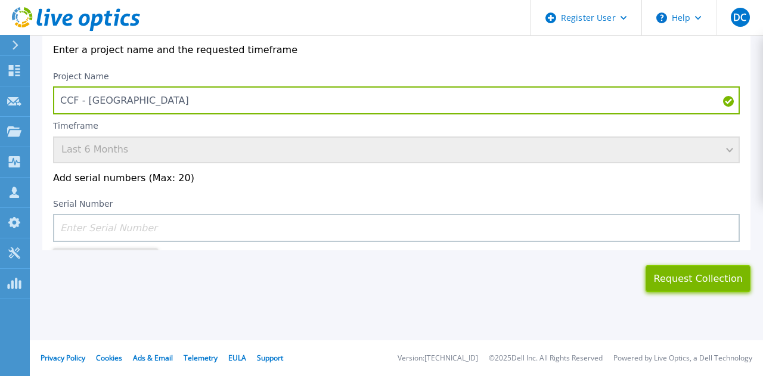
click at [680, 277] on button "Request Collection" at bounding box center [698, 278] width 105 height 27
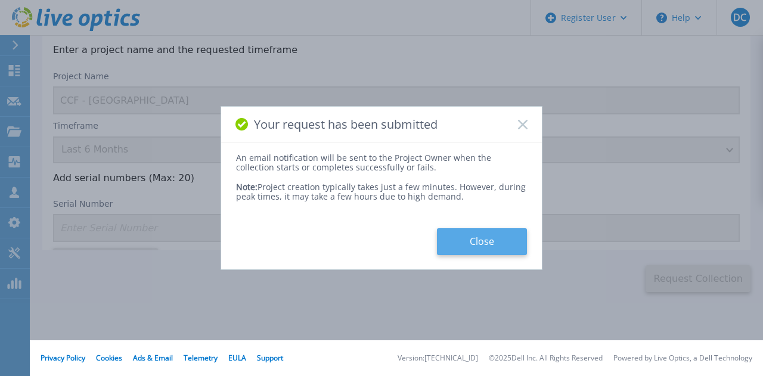
click at [509, 246] on button "Close" at bounding box center [482, 241] width 90 height 27
